Goal: Information Seeking & Learning: Learn about a topic

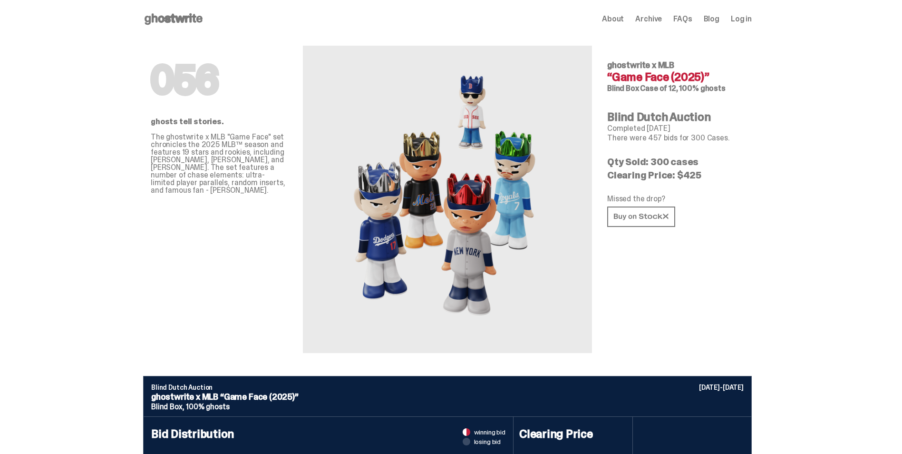
click at [175, 16] on use at bounding box center [174, 18] width 58 height 11
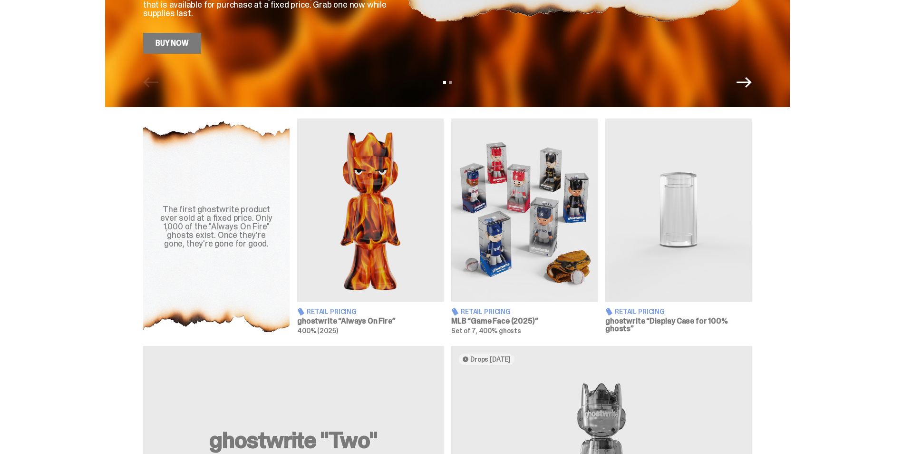
scroll to position [238, 0]
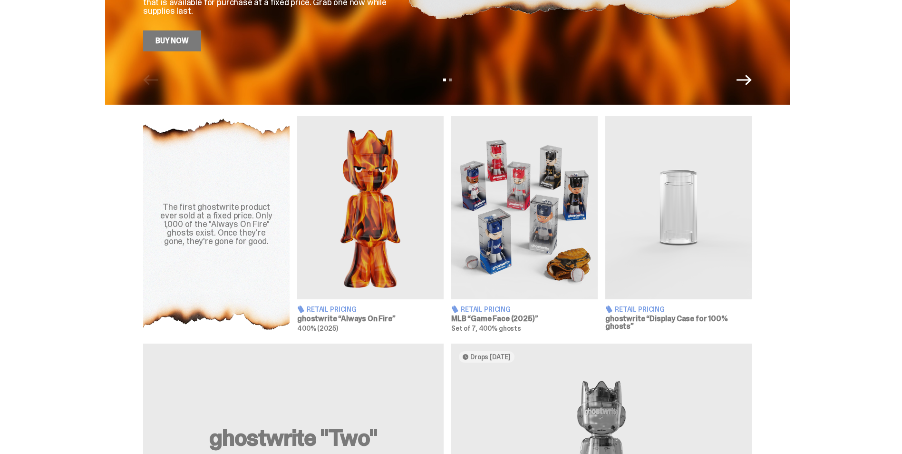
click at [654, 205] on img at bounding box center [679, 207] width 147 height 183
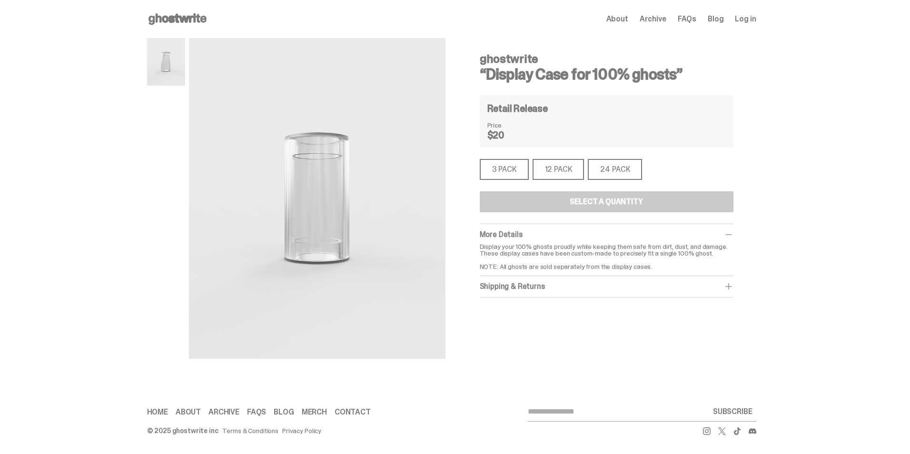
click at [575, 173] on div "12 PACK" at bounding box center [558, 169] width 52 height 21
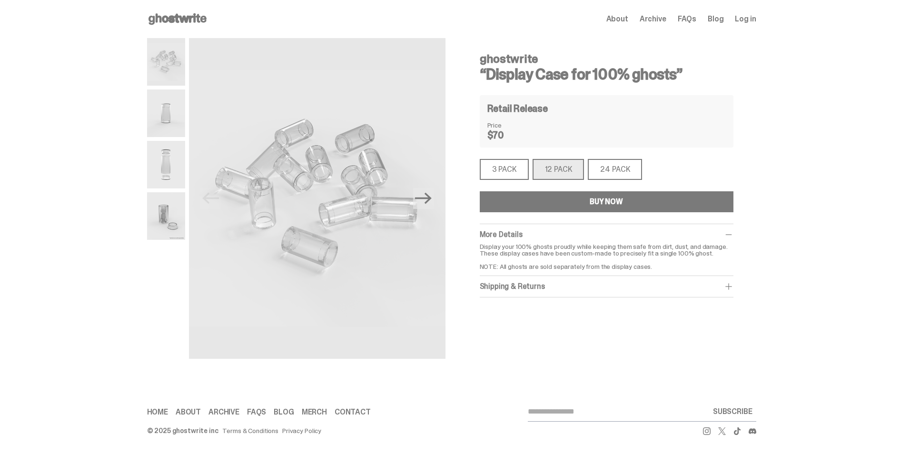
click at [514, 167] on div "3 PACK" at bounding box center [504, 169] width 49 height 21
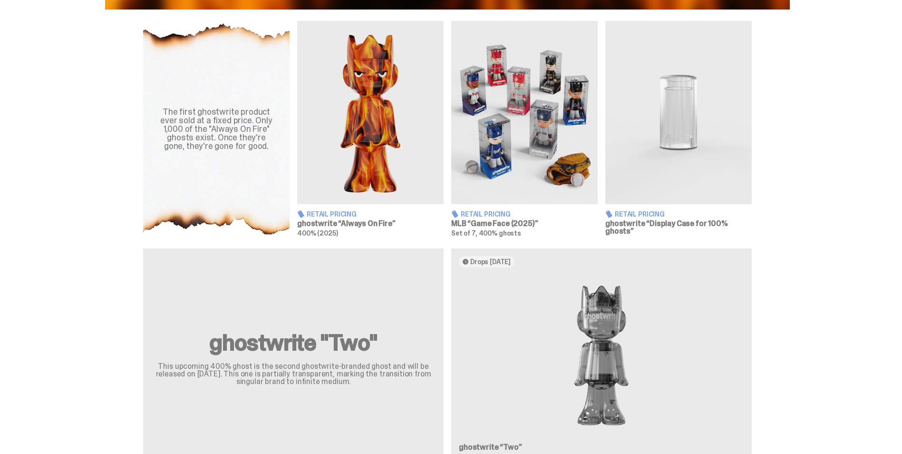
scroll to position [381, 0]
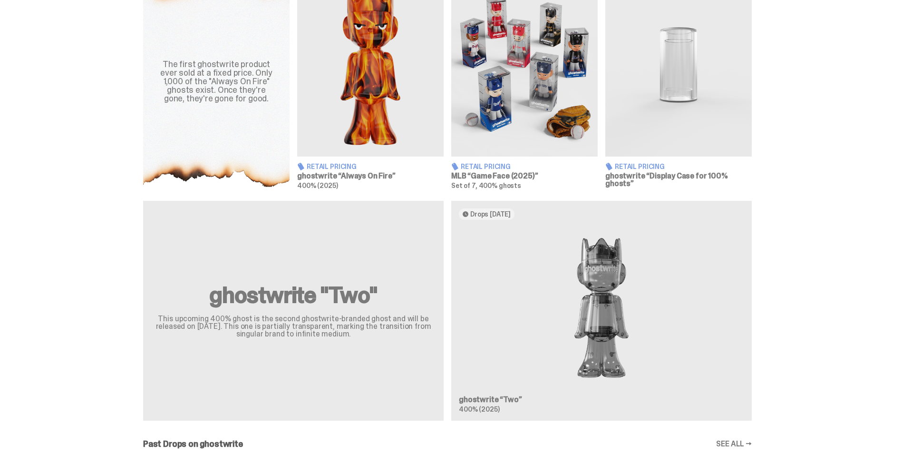
click at [524, 338] on div "ghostwrite "Two" This upcoming 400% ghost is the second ghostwrite-branded ghos…" at bounding box center [447, 314] width 685 height 227
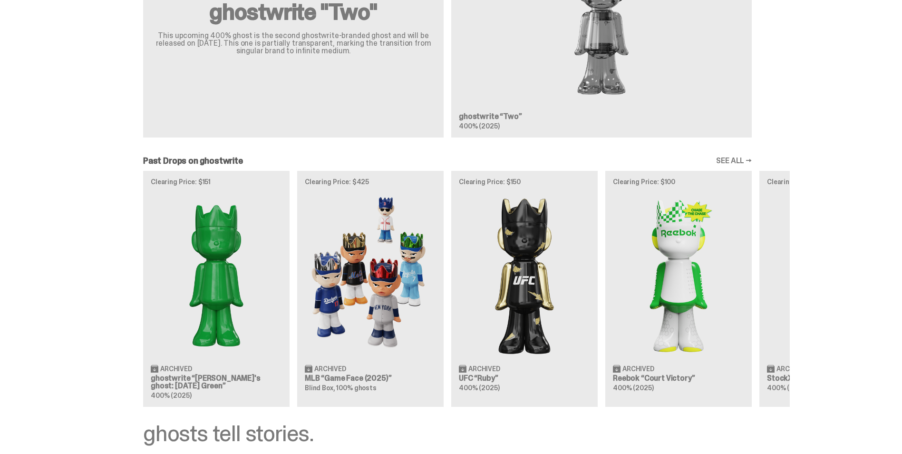
scroll to position [714, 0]
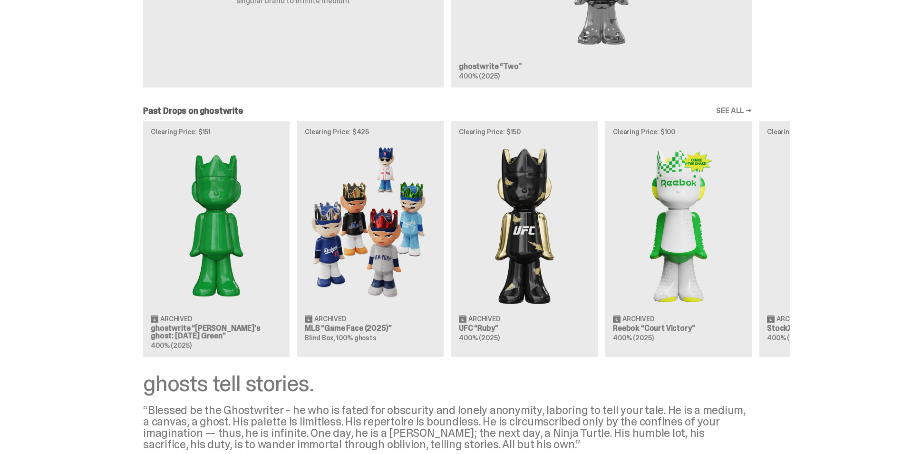
click at [183, 332] on div "Clearing Price: $151 Archived ghostwrite “[PERSON_NAME]'s ghost: [DATE] Green” …" at bounding box center [447, 239] width 685 height 236
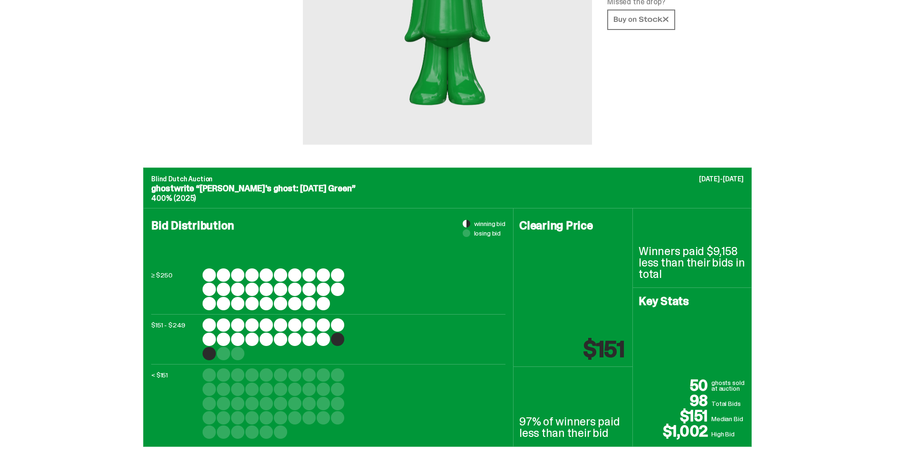
scroll to position [238, 0]
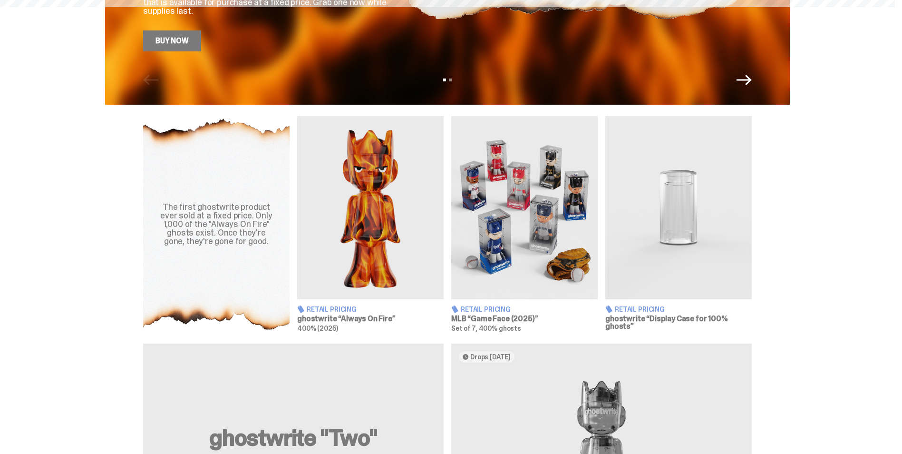
scroll to position [714, 0]
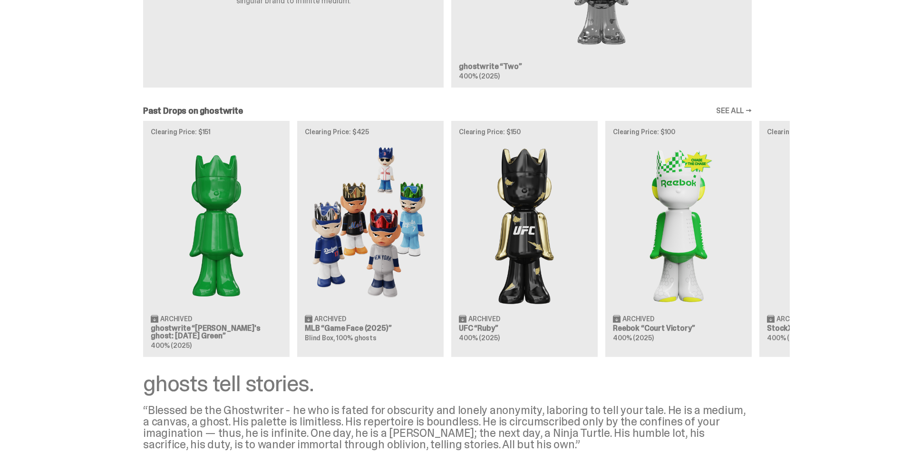
drag, startPoint x: 453, startPoint y: 210, endPoint x: 370, endPoint y: 360, distance: 171.4
click at [370, 360] on div "The first ghostwrite product ever sold at a fixed price. Only 1,000 of the "Alw…" at bounding box center [447, 56] width 895 height 833
click at [736, 107] on link "SEE ALL →" at bounding box center [734, 111] width 36 height 8
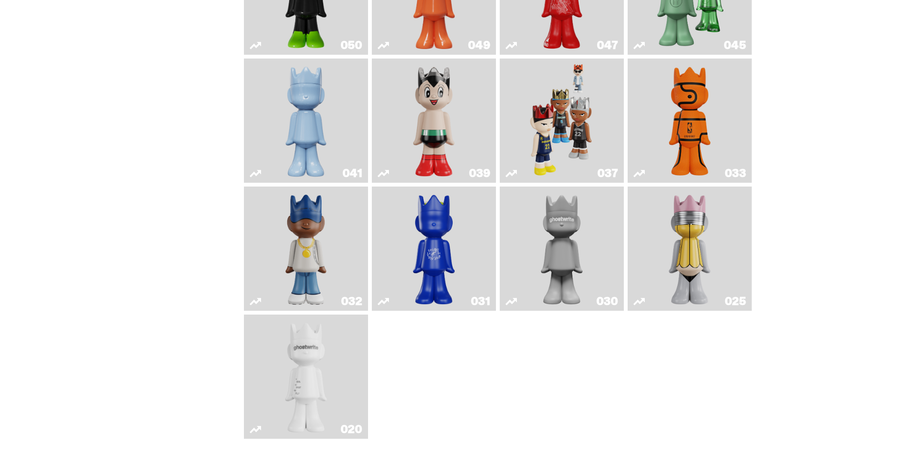
scroll to position [333, 0]
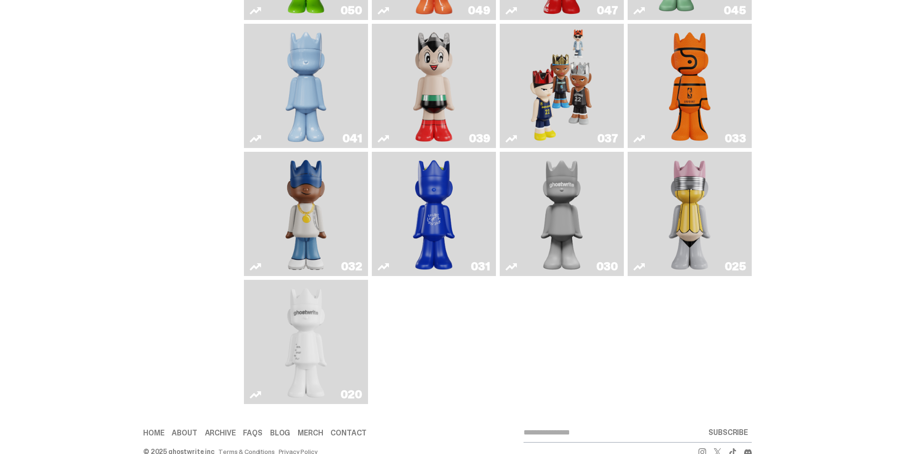
click at [327, 302] on img "ghost" at bounding box center [307, 342] width 66 height 117
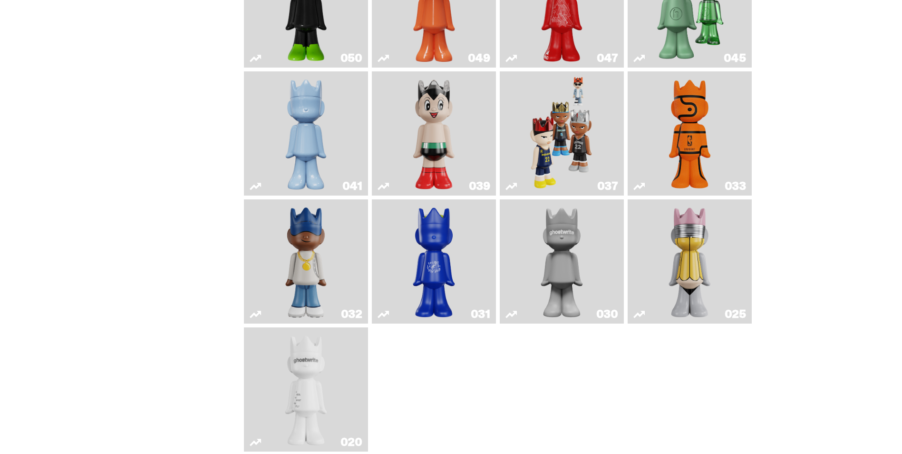
click at [684, 232] on img "No. 2 Pencil" at bounding box center [690, 261] width 66 height 117
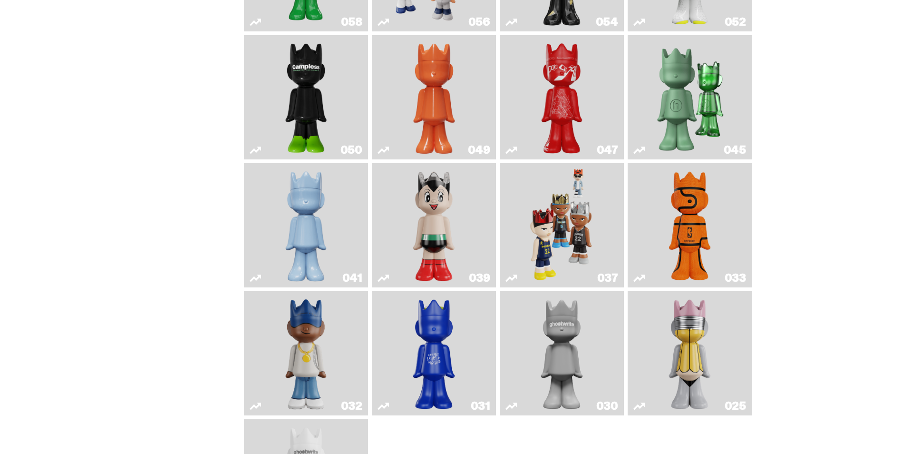
scroll to position [190, 0]
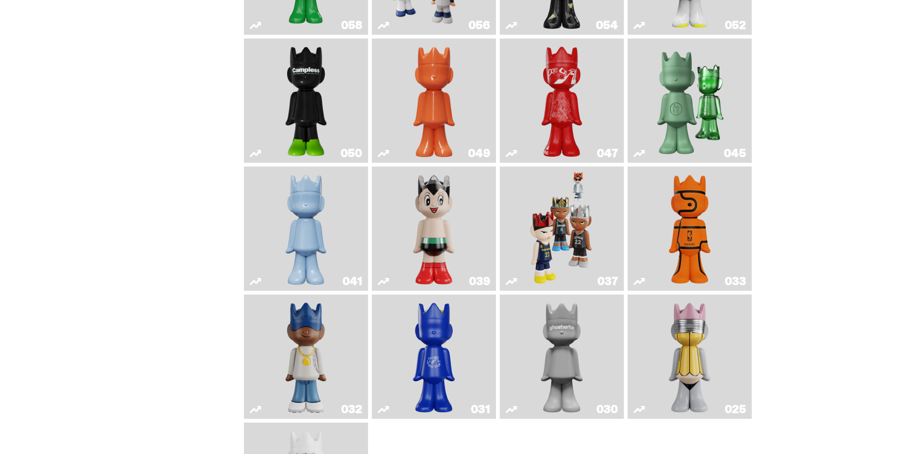
click at [652, 215] on link "033" at bounding box center [690, 228] width 113 height 117
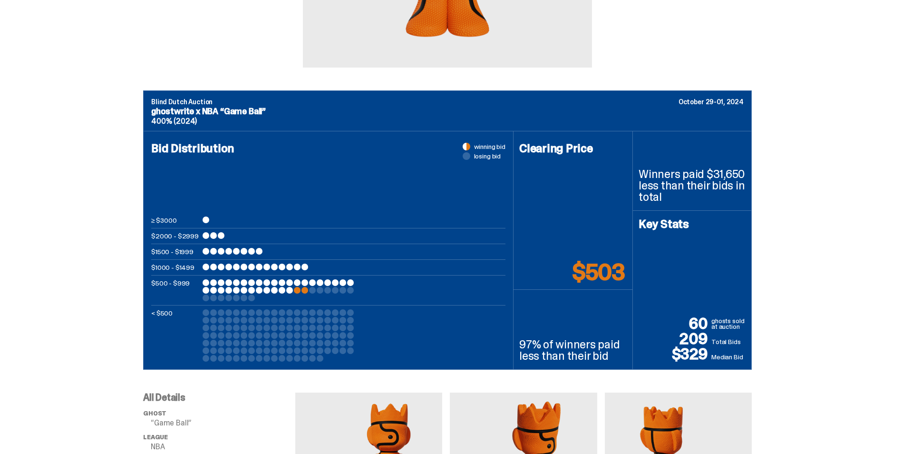
drag, startPoint x: 578, startPoint y: 235, endPoint x: 549, endPoint y: 235, distance: 28.1
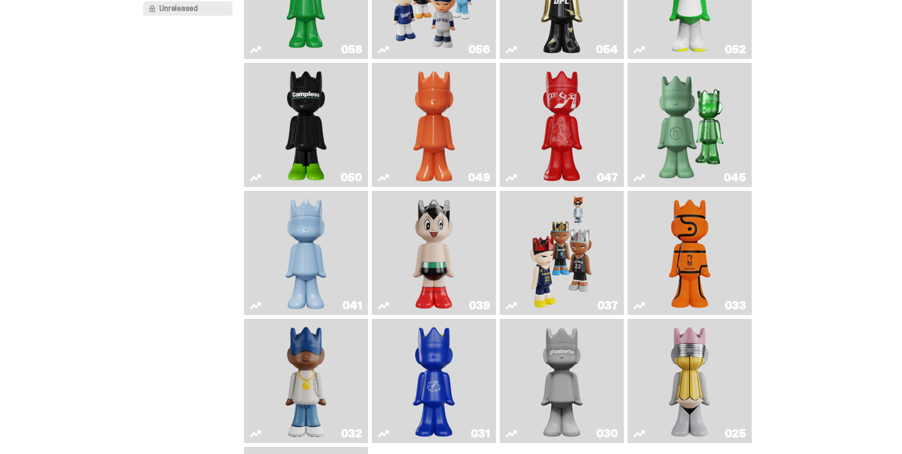
scroll to position [48, 0]
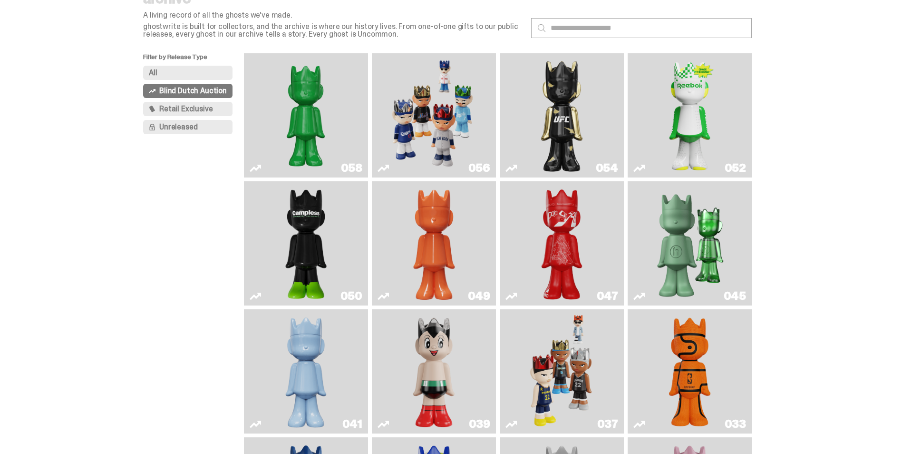
click at [341, 331] on link "041" at bounding box center [306, 371] width 113 height 117
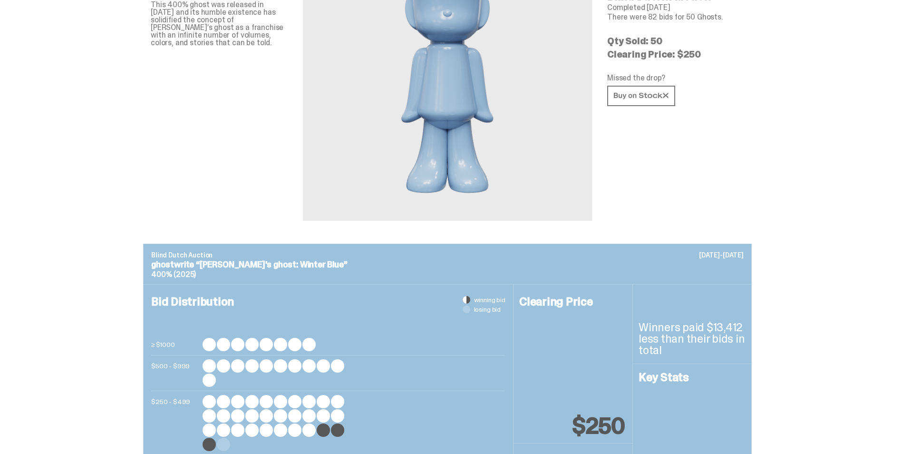
scroll to position [143, 0]
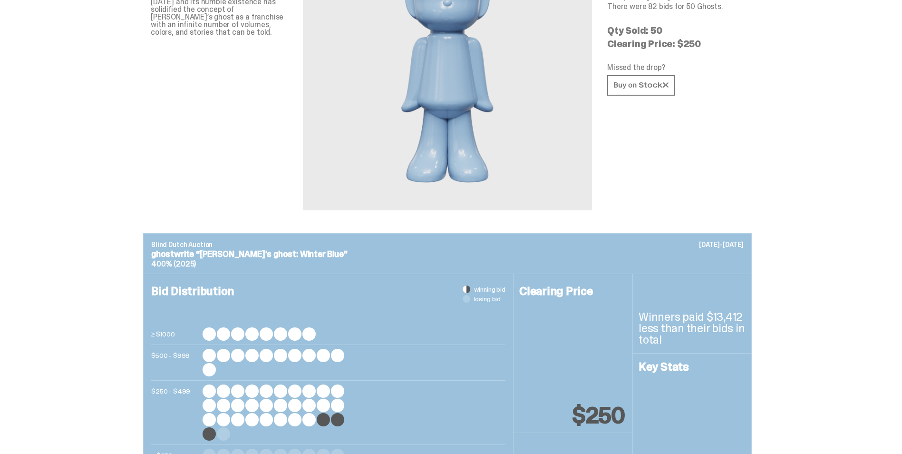
scroll to position [48, 0]
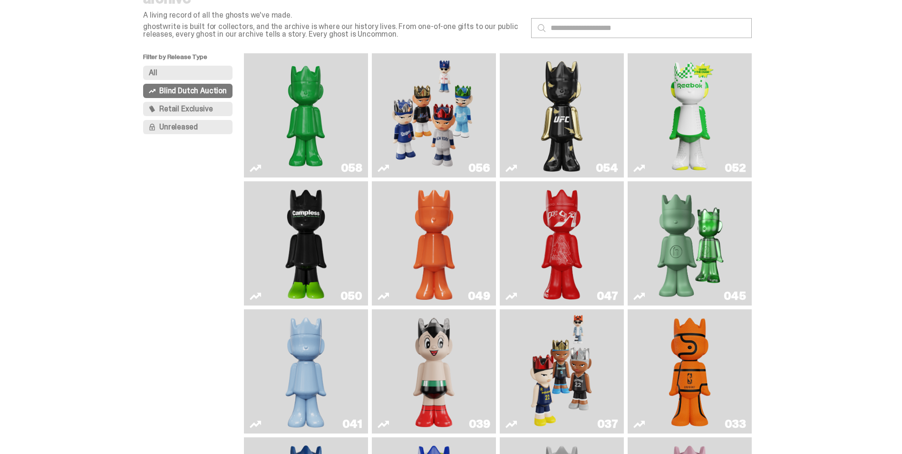
click at [543, 255] on img "Skip" at bounding box center [562, 243] width 50 height 117
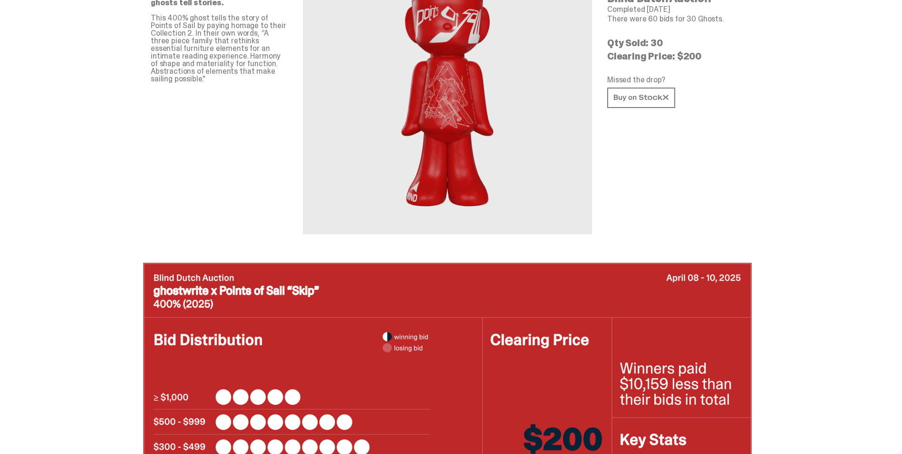
scroll to position [190, 0]
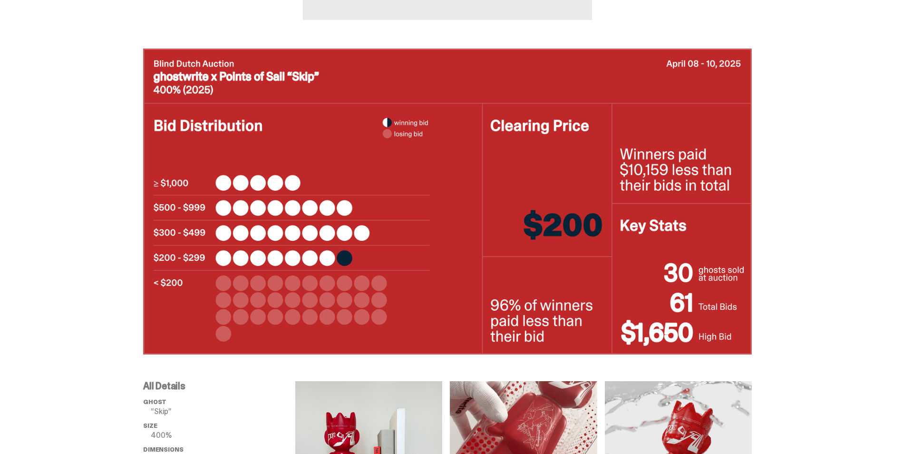
scroll to position [48, 0]
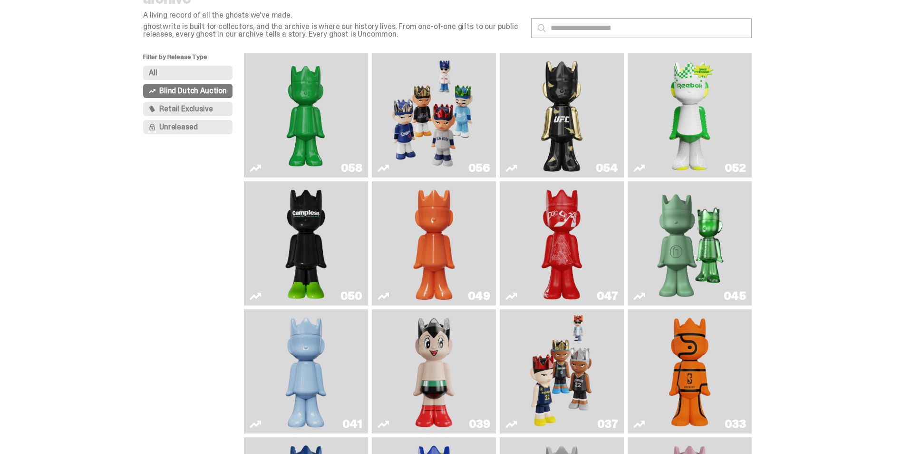
click at [472, 273] on link "049" at bounding box center [434, 243] width 113 height 117
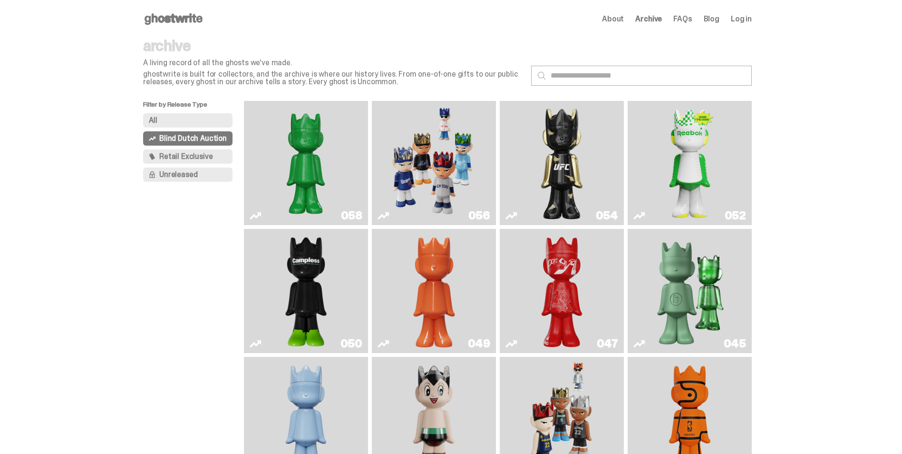
click at [459, 154] on img "Game Face (2025)" at bounding box center [433, 163] width 93 height 117
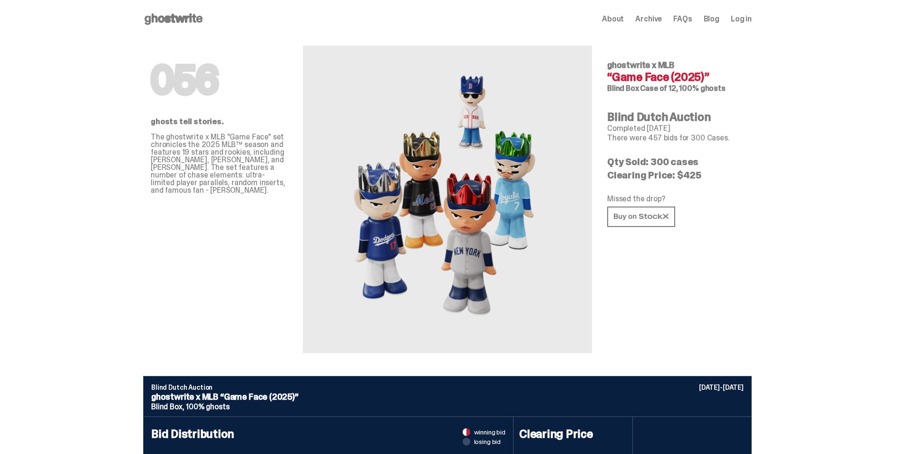
drag, startPoint x: 522, startPoint y: 134, endPoint x: 516, endPoint y: 134, distance: 6.2
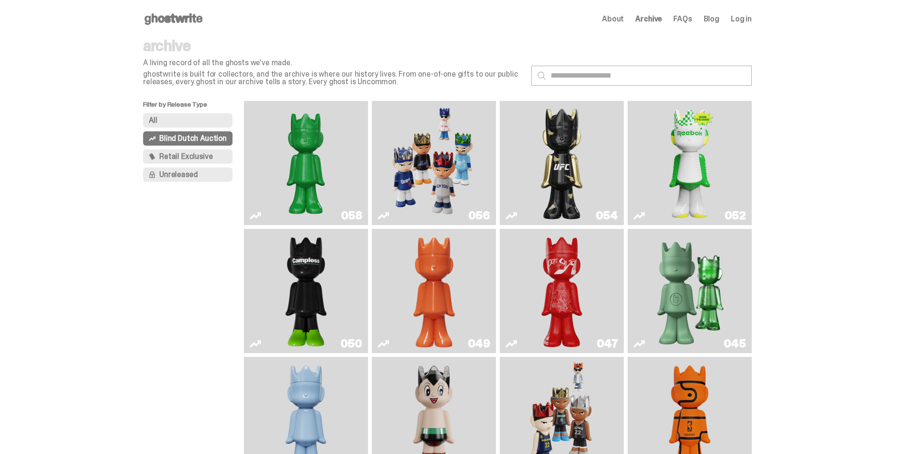
click at [217, 170] on button "Unreleased" at bounding box center [187, 174] width 89 height 14
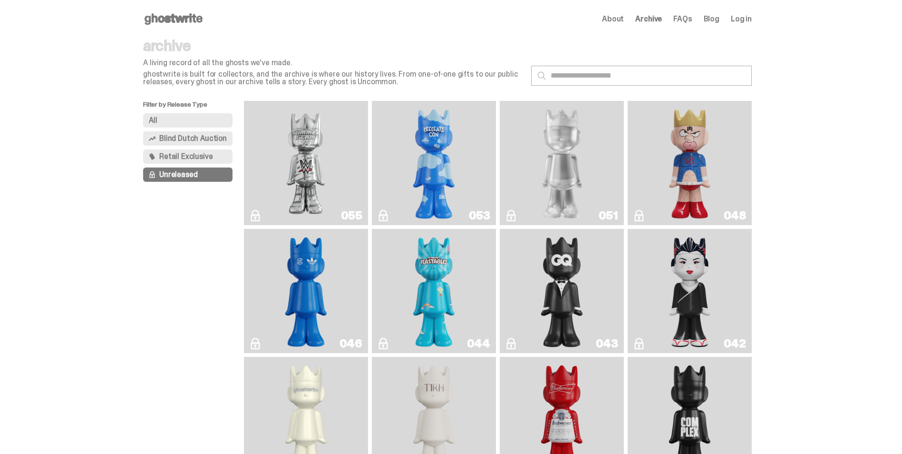
click at [543, 168] on img "LLLoyalty" at bounding box center [562, 163] width 50 height 117
click at [669, 148] on img "Kinnikuman" at bounding box center [690, 163] width 50 height 117
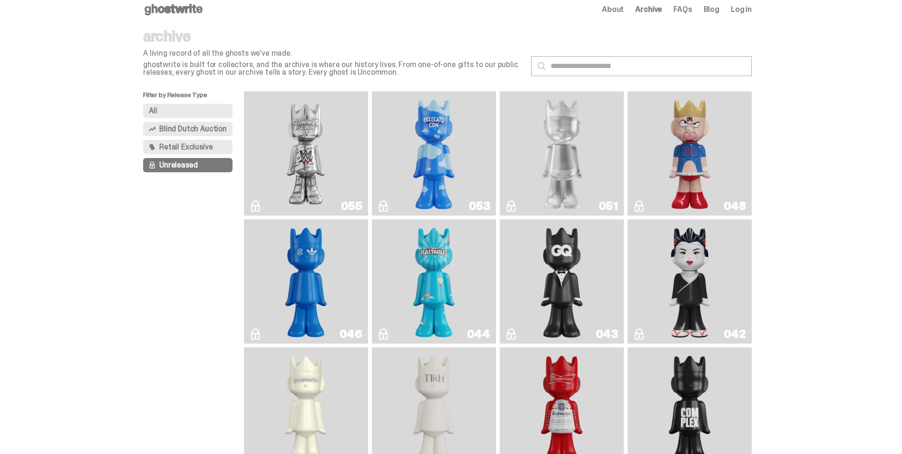
scroll to position [143, 0]
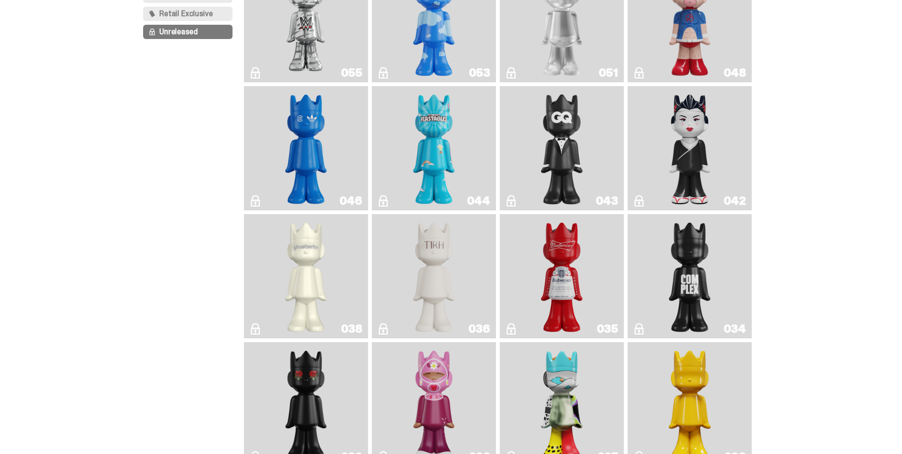
click at [521, 276] on link "035" at bounding box center [562, 276] width 113 height 117
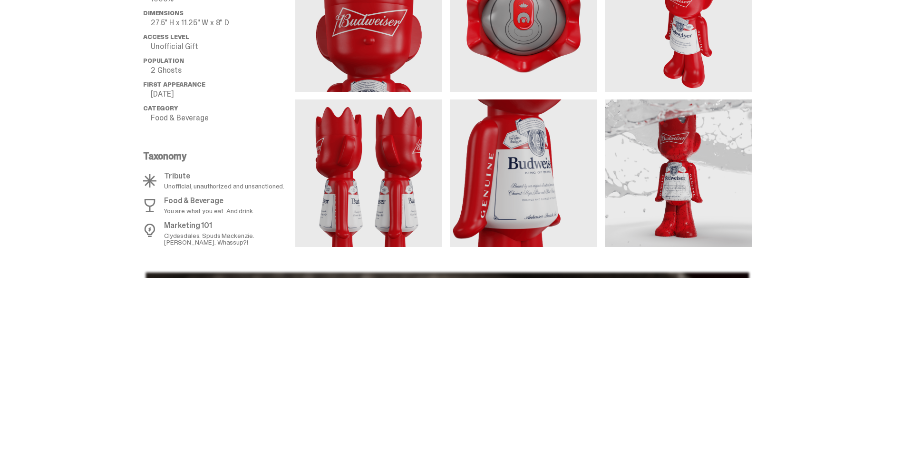
scroll to position [476, 0]
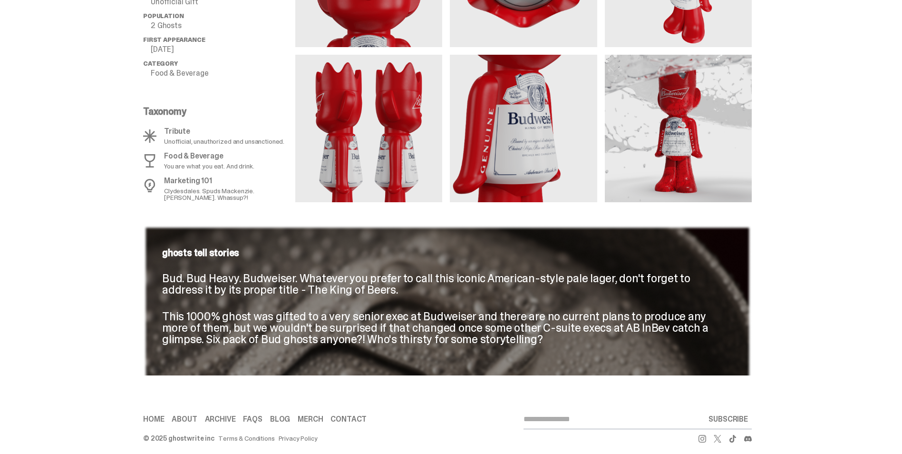
drag, startPoint x: 299, startPoint y: 204, endPoint x: 294, endPoint y: 206, distance: 5.7
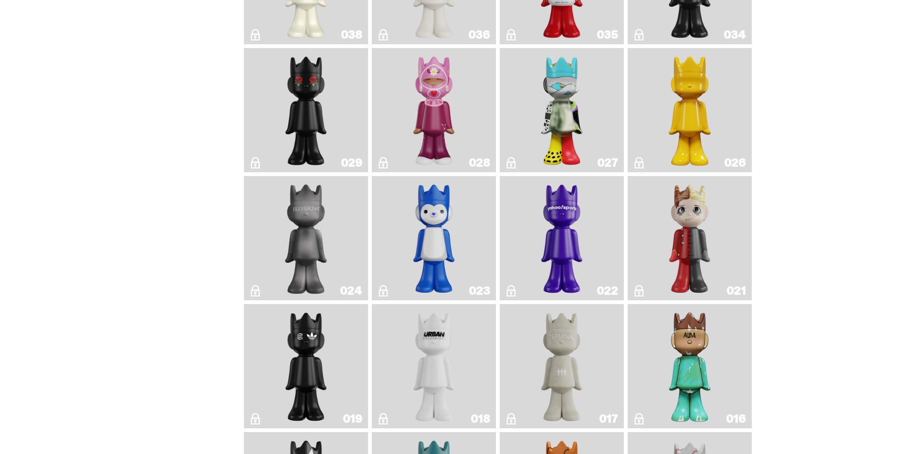
scroll to position [476, 0]
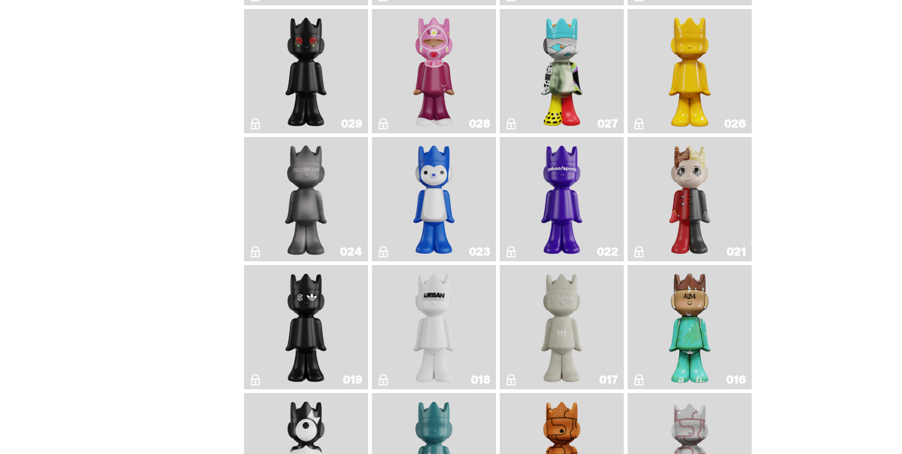
click at [683, 59] on img "Schrödinger's ghost: New Dawn" at bounding box center [690, 71] width 66 height 117
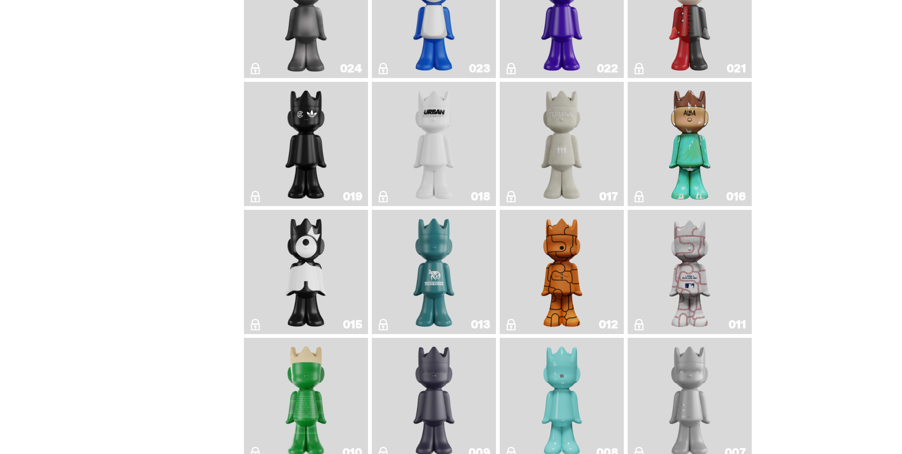
scroll to position [666, 0]
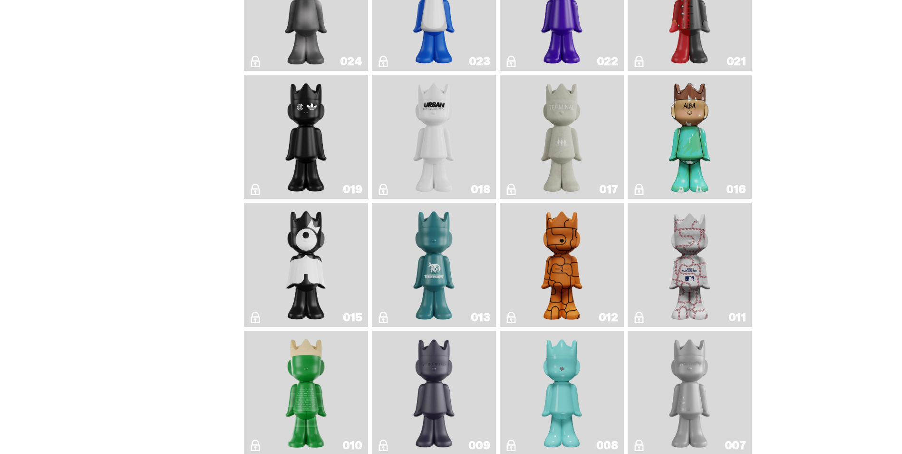
click at [656, 250] on link "011" at bounding box center [690, 264] width 113 height 117
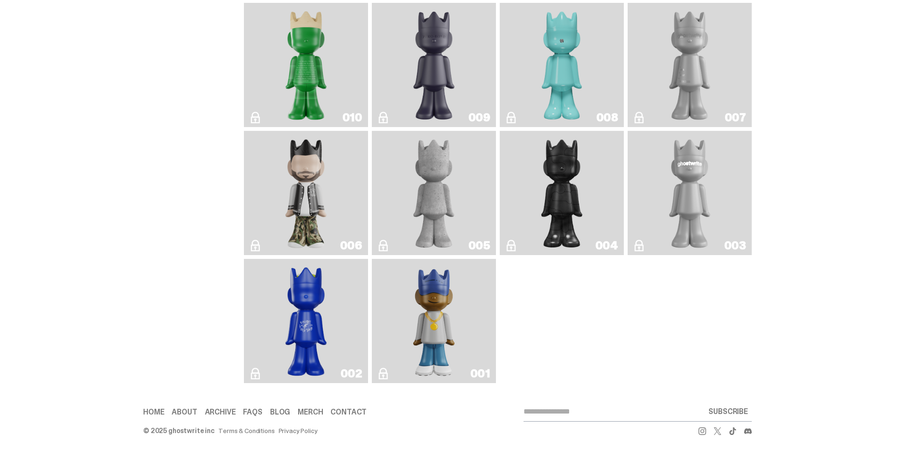
scroll to position [1003, 0]
click at [415, 271] on img "Eastside Golf" at bounding box center [433, 321] width 49 height 117
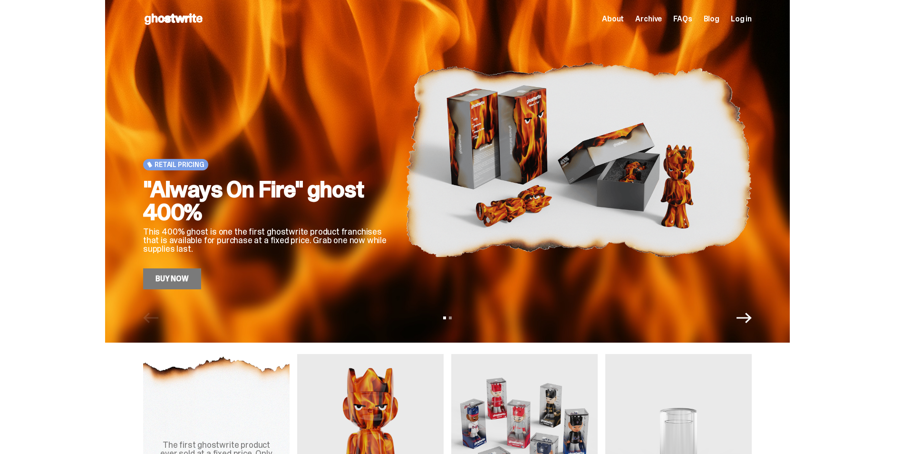
click at [661, 22] on span "Archive" at bounding box center [649, 19] width 27 height 8
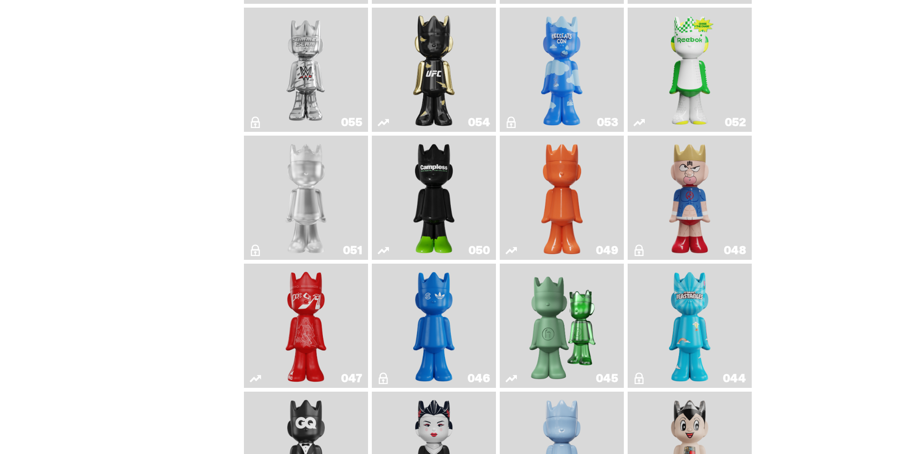
scroll to position [190, 0]
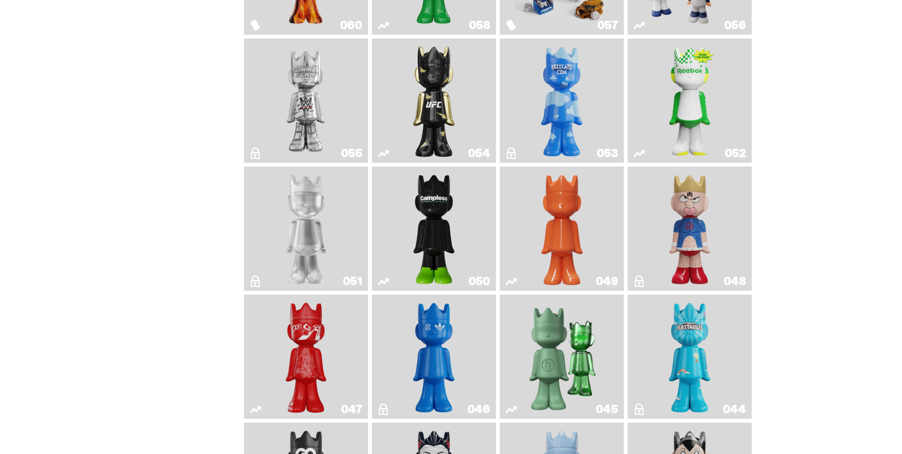
click at [605, 261] on link "049" at bounding box center [562, 228] width 113 height 117
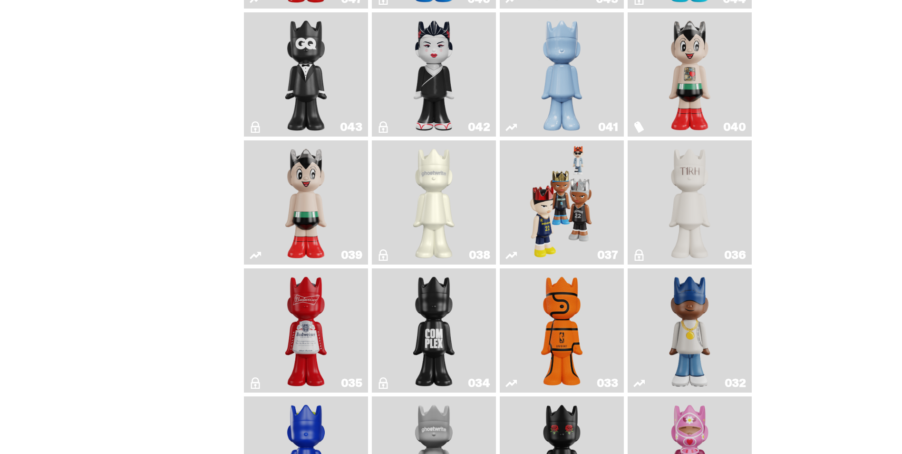
scroll to position [618, 0]
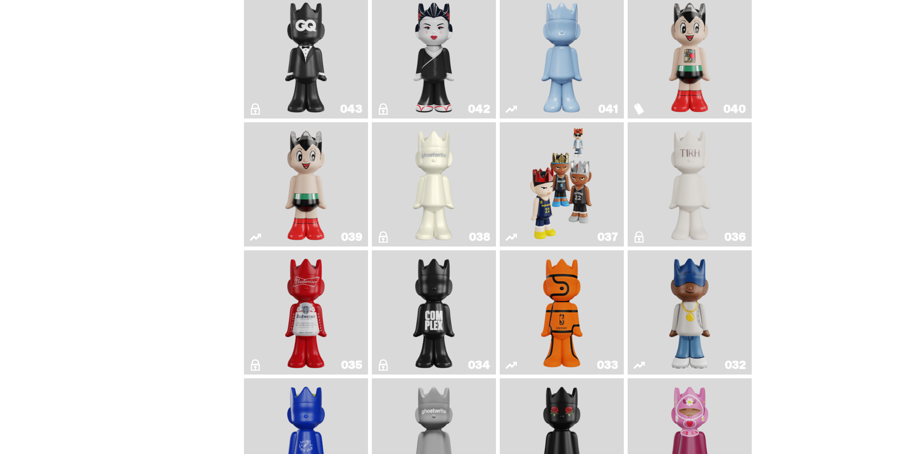
click at [585, 224] on img "Game Face (2024)" at bounding box center [562, 184] width 66 height 117
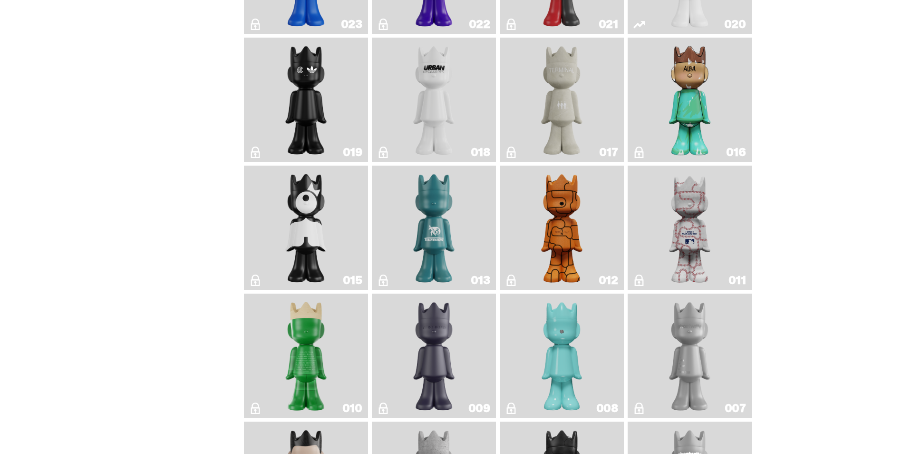
scroll to position [1332, 0]
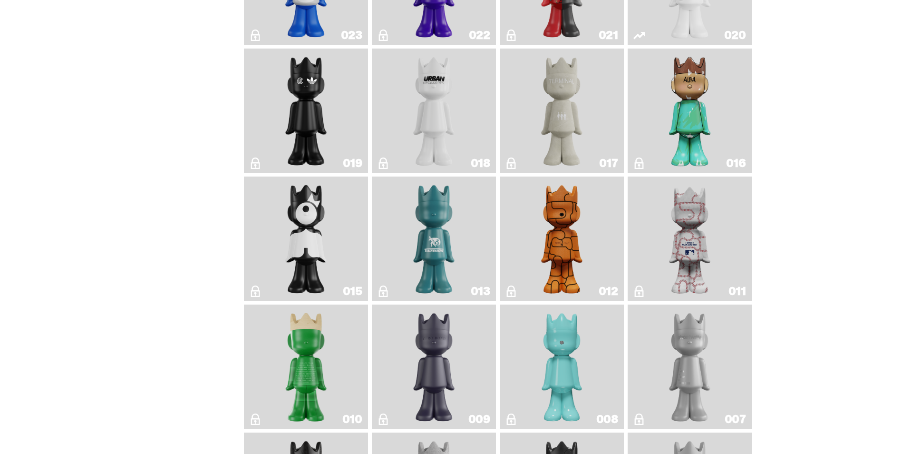
click at [514, 133] on link "017" at bounding box center [562, 110] width 113 height 117
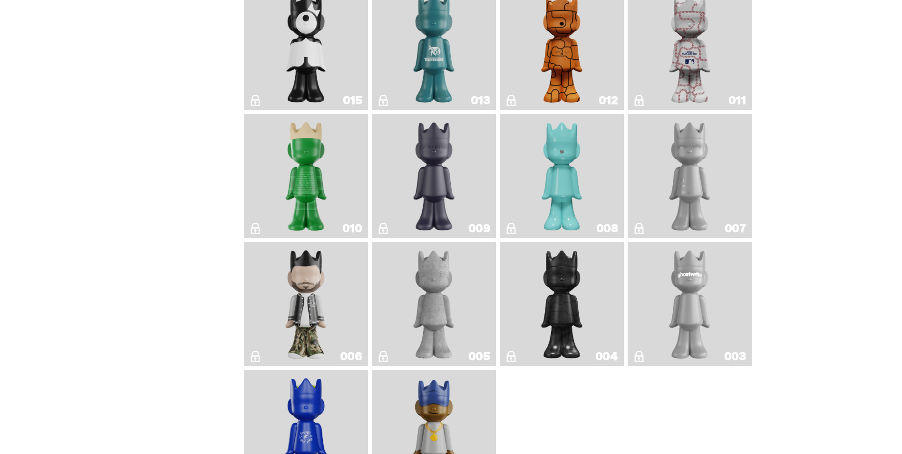
scroll to position [1647, 0]
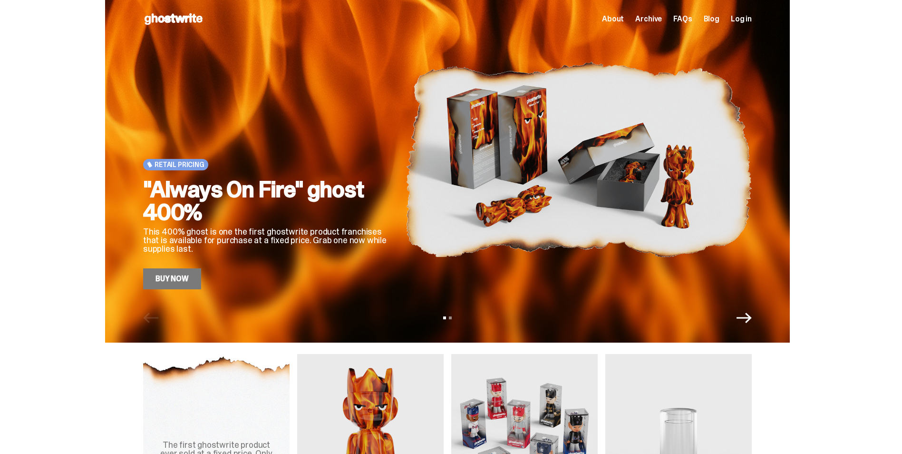
click at [662, 19] on span "Archive" at bounding box center [649, 19] width 27 height 8
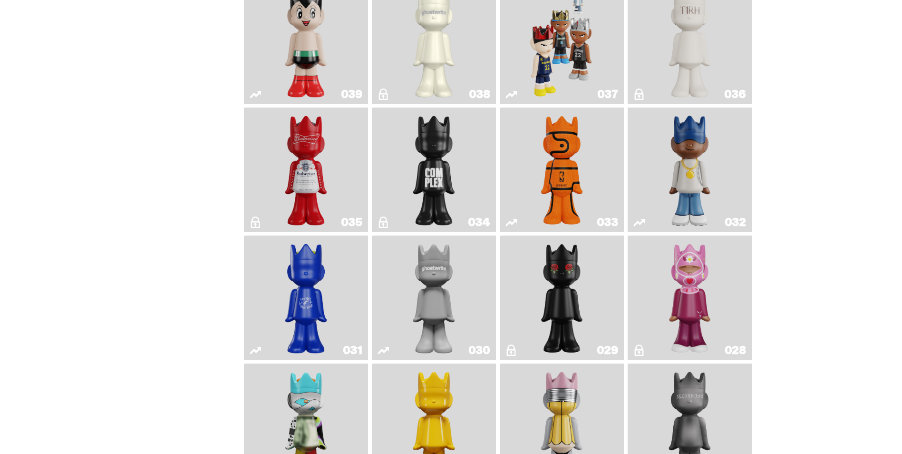
scroll to position [999, 0]
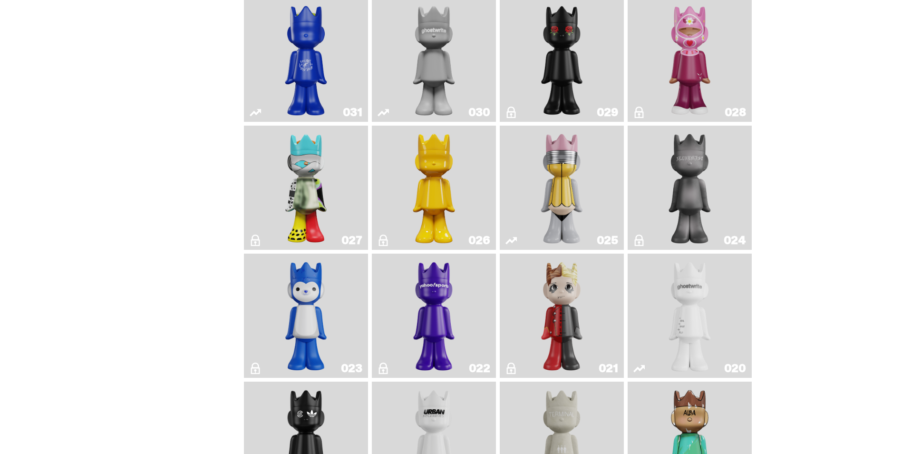
click at [293, 183] on img "What The MSCHF" at bounding box center [306, 187] width 50 height 117
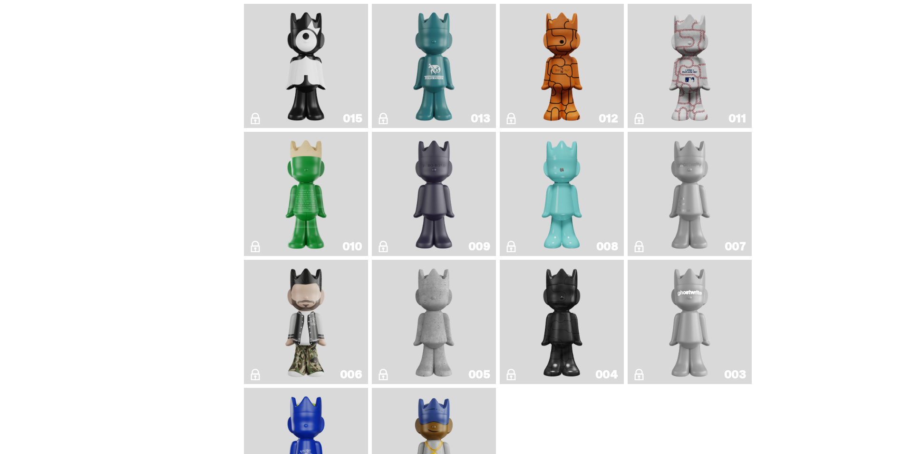
scroll to position [1647, 0]
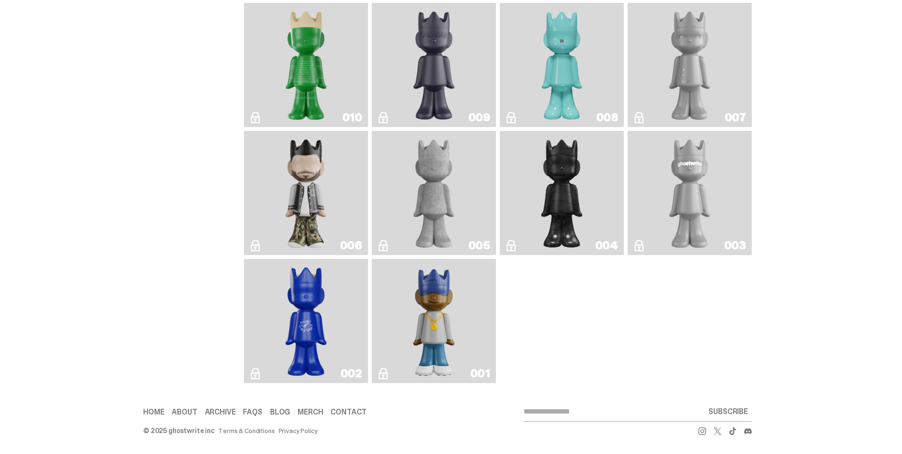
click at [299, 185] on img "Amiri" at bounding box center [306, 193] width 50 height 117
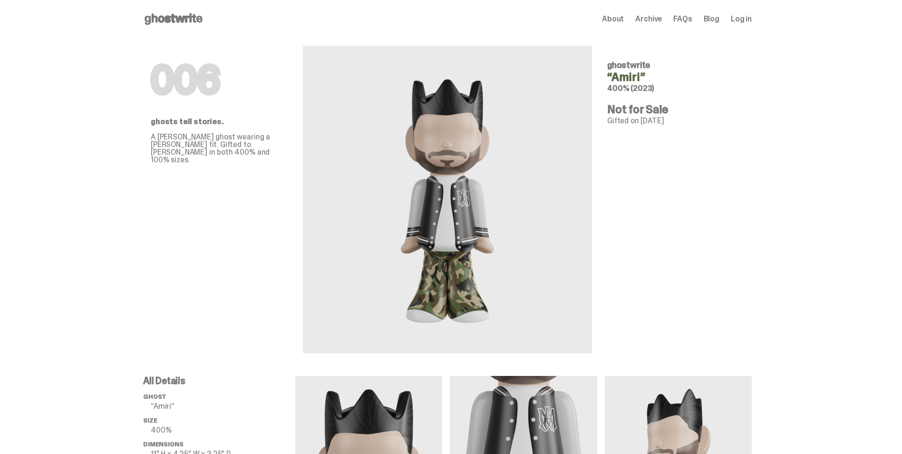
scroll to position [1647, 0]
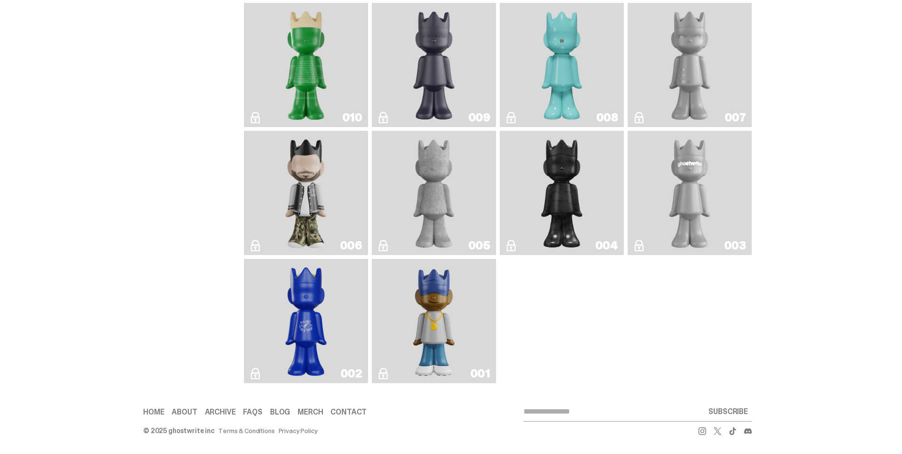
drag, startPoint x: 300, startPoint y: 183, endPoint x: 297, endPoint y: 151, distance: 32.0
